Goal: Obtain resource: Download file/media

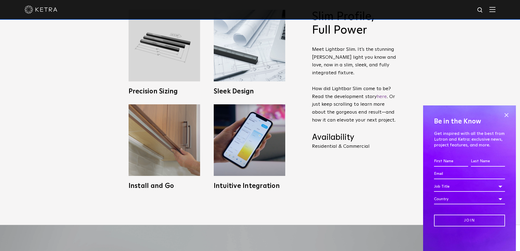
drag, startPoint x: 507, startPoint y: 118, endPoint x: 487, endPoint y: 123, distance: 19.9
click at [506, 117] on span at bounding box center [506, 115] width 8 height 8
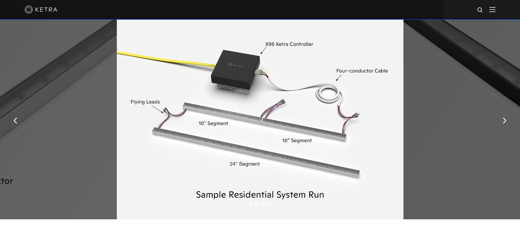
scroll to position [733, 0]
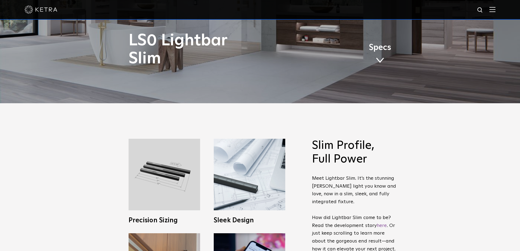
drag, startPoint x: 522, startPoint y: 34, endPoint x: 523, endPoint y: 56, distance: 21.3
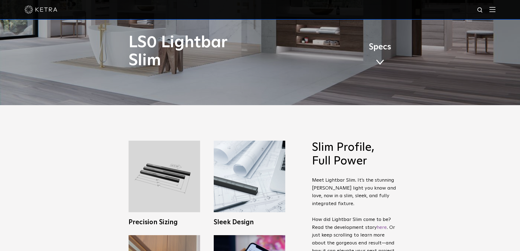
click at [384, 52] on link "Specs" at bounding box center [380, 56] width 22 height 21
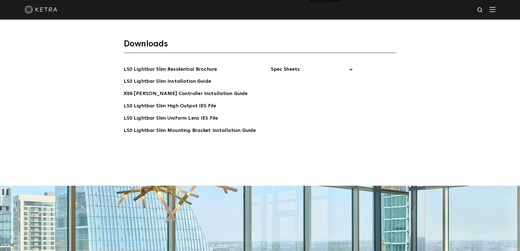
scroll to position [1134, 0]
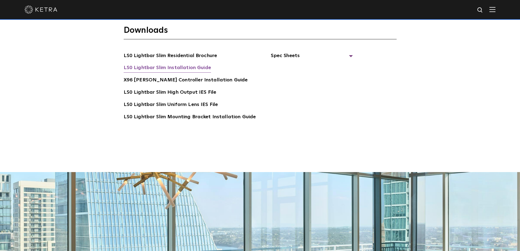
click at [189, 64] on link "LS0 Lightbar Slim Installation Guide" at bounding box center [167, 68] width 87 height 9
